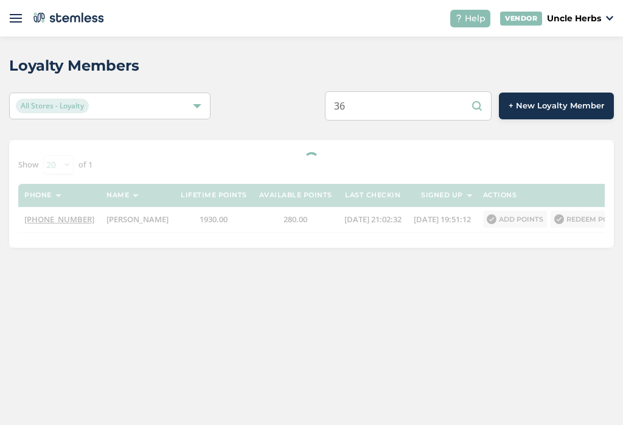
type input "3"
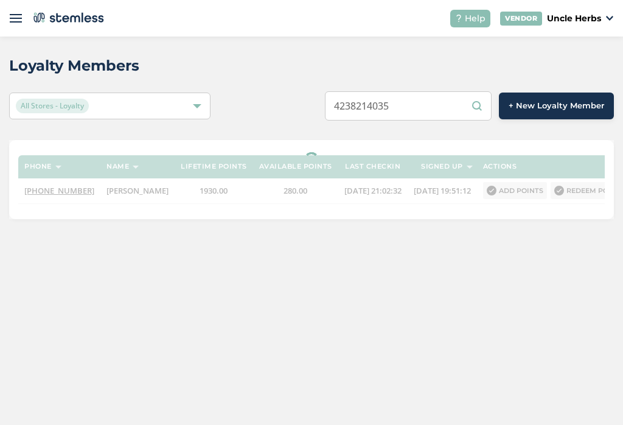
type input "4238214035"
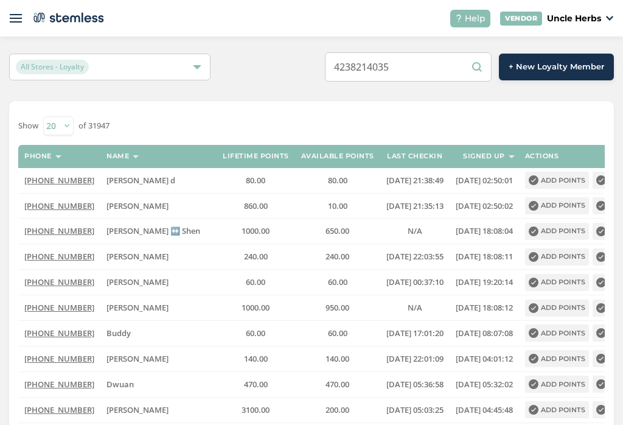
scroll to position [36, 0]
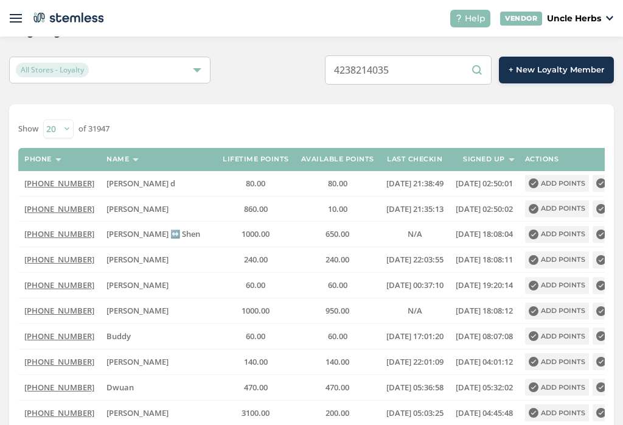
click at [339, 125] on div "Show 20 50 100 of 31947" at bounding box center [311, 128] width 587 height 19
click at [434, 70] on input "4238214035" at bounding box center [408, 69] width 167 height 29
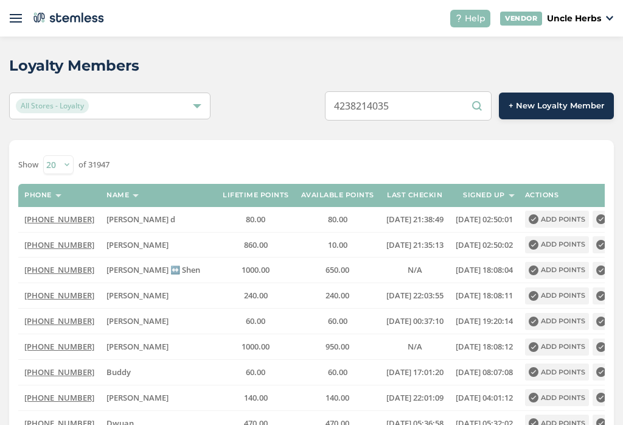
scroll to position [0, 0]
click at [206, 111] on div "All Stores - Loyalty" at bounding box center [110, 106] width 202 height 27
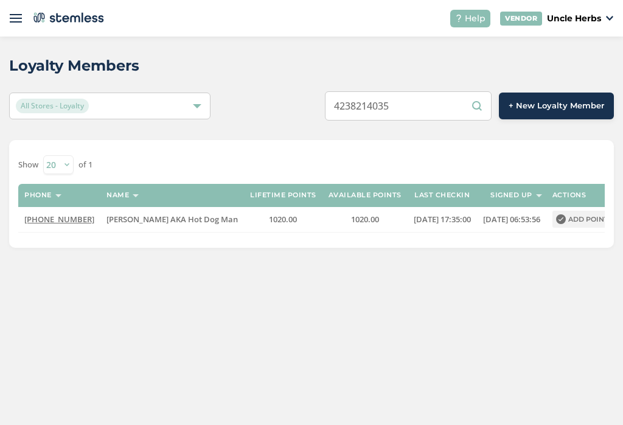
click at [153, 217] on span "[PERSON_NAME] AKA Hot Dog Man" at bounding box center [173, 219] width 132 height 11
click at [571, 223] on button "Add points" at bounding box center [585, 219] width 64 height 17
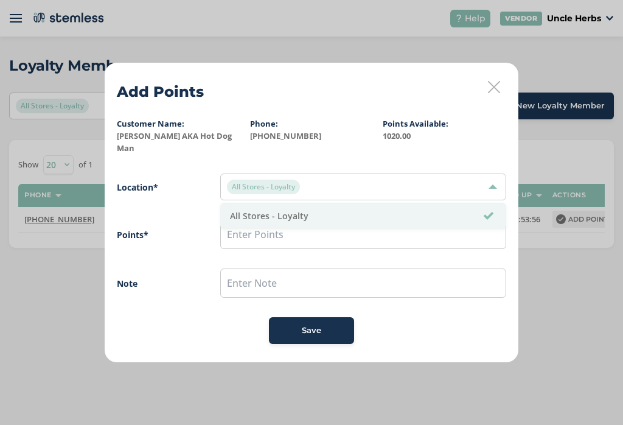
click at [279, 212] on li "All Stores - Loyalty" at bounding box center [363, 215] width 285 height 25
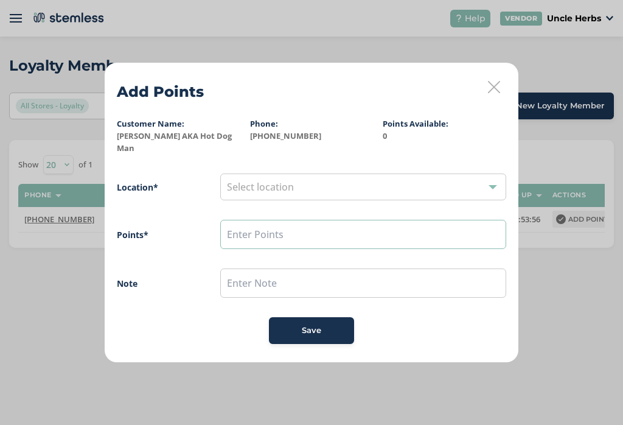
click at [267, 231] on input "text" at bounding box center [363, 234] width 286 height 29
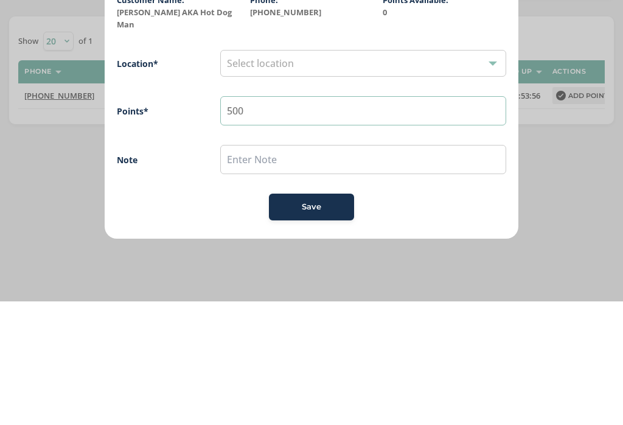
type input "500"
click at [273, 269] on input "text" at bounding box center [363, 283] width 286 height 29
click at [265, 180] on span "Select location" at bounding box center [260, 186] width 67 height 13
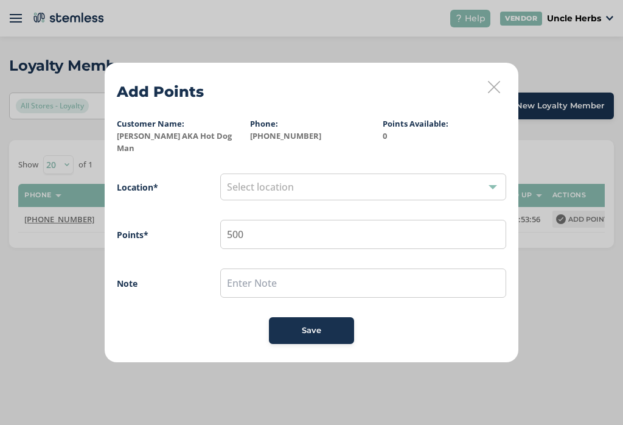
click at [278, 180] on span "Select location" at bounding box center [260, 186] width 67 height 13
click at [284, 211] on li "All Stores - Loyalty" at bounding box center [363, 215] width 285 height 25
click at [321, 328] on div "Save" at bounding box center [312, 331] width 66 height 12
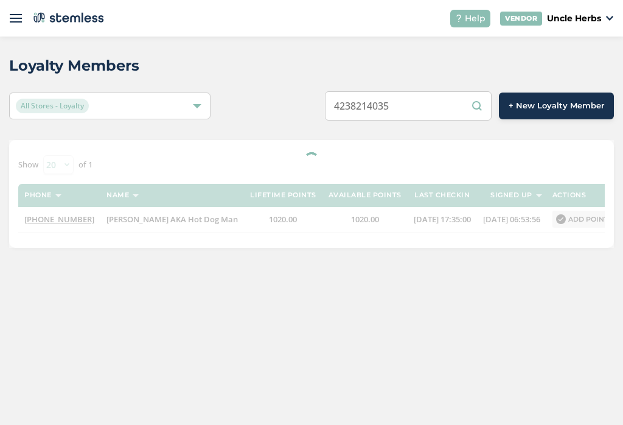
click at [499, 418] on div "Loyalty Members All Stores - Loyalty 4238214035 + New Loyalty Member Show [PHON…" at bounding box center [311, 231] width 623 height 388
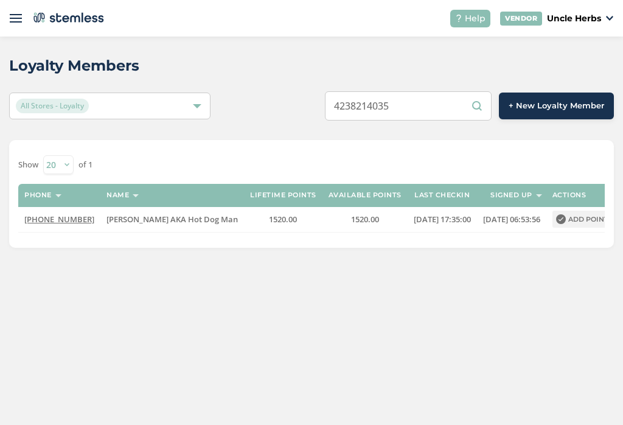
click at [418, 112] on input "4238214035" at bounding box center [408, 105] width 167 height 29
type input "4"
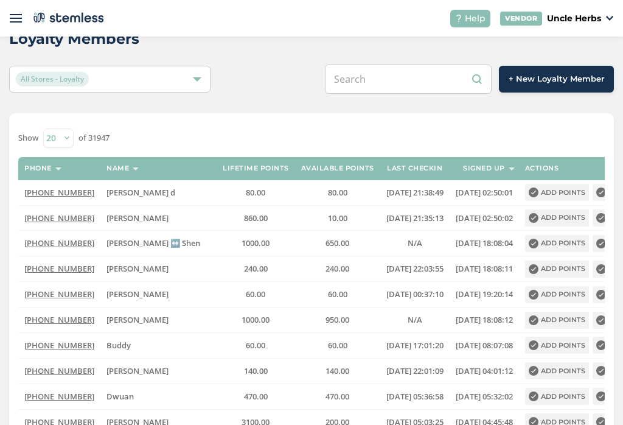
scroll to position [28, 0]
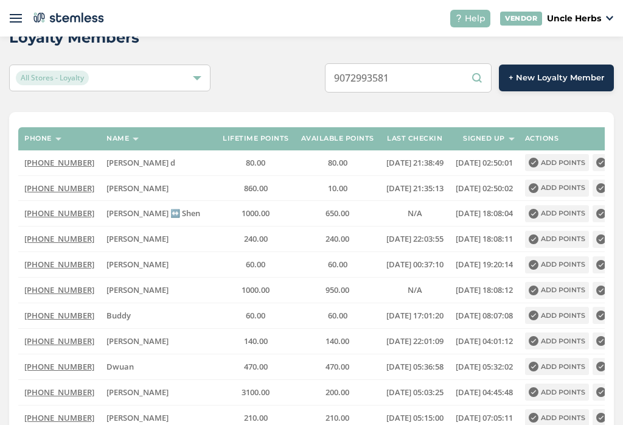
type input "9072993581"
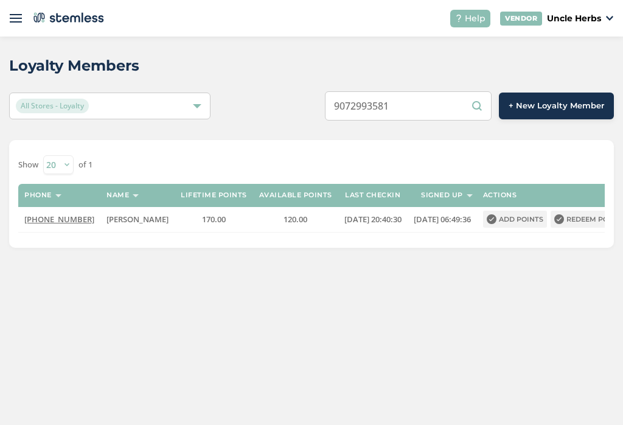
scroll to position [19, 0]
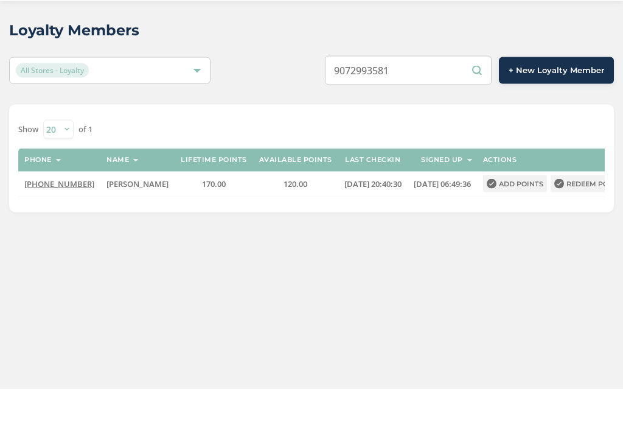
click at [594, 211] on button "Redeem points" at bounding box center [590, 219] width 78 height 17
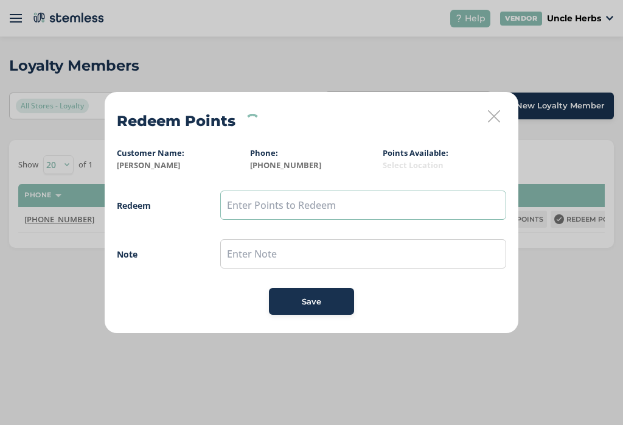
click at [332, 206] on input "text" at bounding box center [363, 205] width 286 height 29
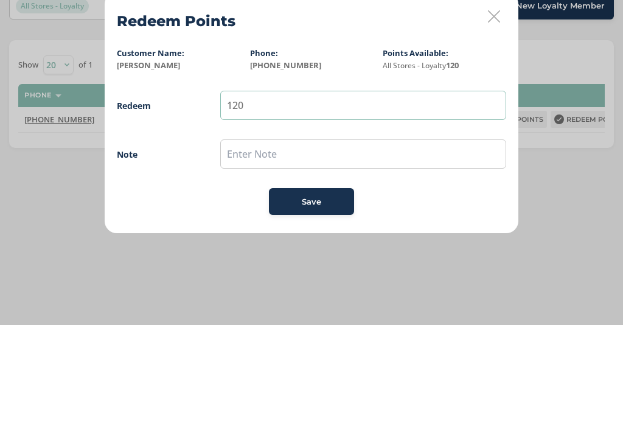
type input "120"
click at [315, 239] on input "text" at bounding box center [363, 253] width 286 height 29
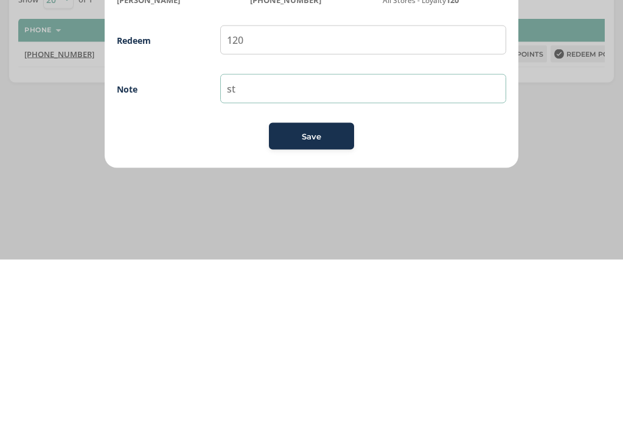
type input "st"
click at [323, 296] on div "Save" at bounding box center [312, 302] width 66 height 12
